Goal: Task Accomplishment & Management: Use online tool/utility

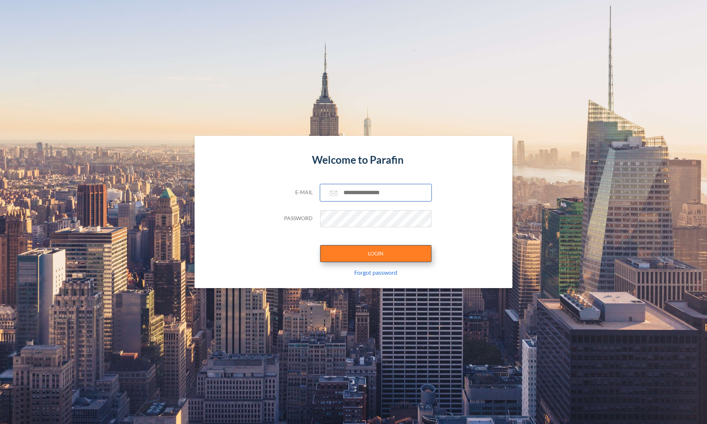
type input "**********"
click at [372, 257] on button "LOGIN" at bounding box center [375, 253] width 111 height 17
